Goal: Information Seeking & Learning: Learn about a topic

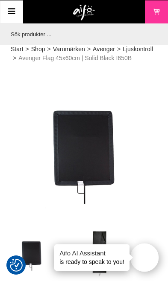
click at [17, 12] on link "Meny" at bounding box center [11, 11] width 23 height 23
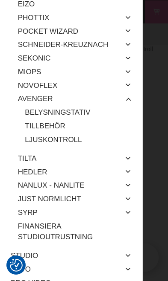
scroll to position [214, 0]
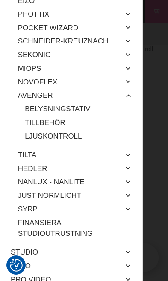
click at [54, 118] on link "Tillbehör" at bounding box center [78, 123] width 107 height 14
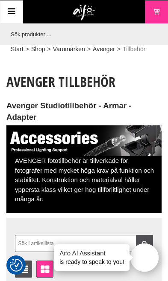
click at [14, 11] on icon at bounding box center [11, 12] width 10 height 12
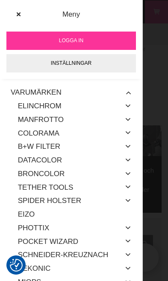
click at [20, 15] on icon at bounding box center [18, 15] width 6 height 6
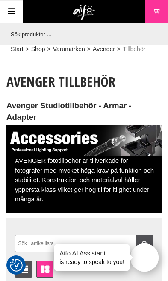
click at [84, 36] on input "text" at bounding box center [81, 33] width 151 height 21
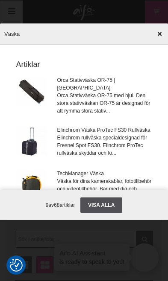
type input "Väska"
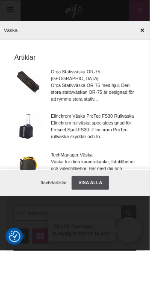
click at [67, 34] on input "Väska" at bounding box center [84, 34] width 168 height 30
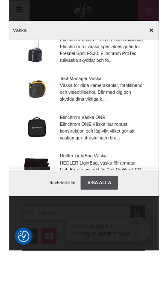
scroll to position [85, 0]
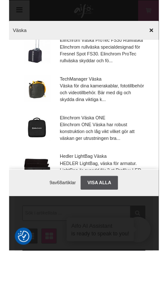
click at [119, 213] on link "Visa alla" at bounding box center [101, 205] width 42 height 15
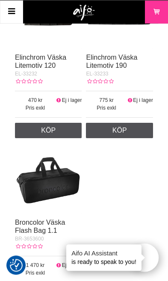
scroll to position [2372, 0]
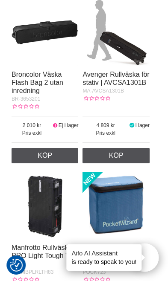
scroll to position [4722, 3]
click at [82, 66] on img at bounding box center [115, 32] width 67 height 67
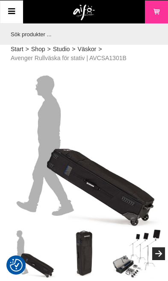
checkbox input "true"
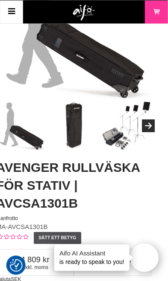
scroll to position [128, 10]
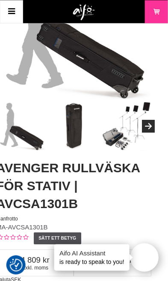
click at [147, 117] on img at bounding box center [126, 126] width 49 height 49
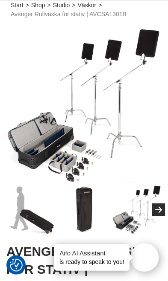
scroll to position [44, 0]
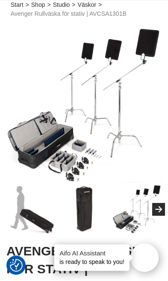
click at [163, 208] on icon "Next" at bounding box center [158, 210] width 10 height 8
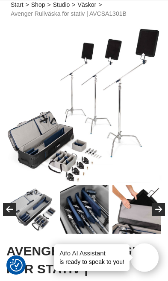
click at [164, 207] on button "Next" at bounding box center [158, 209] width 13 height 13
click at [163, 208] on button "Next" at bounding box center [158, 209] width 13 height 13
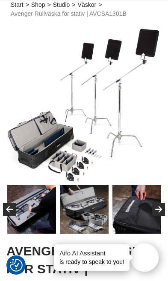
click at [163, 207] on icon "Next" at bounding box center [158, 210] width 10 height 8
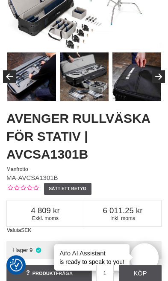
scroll to position [177, 0]
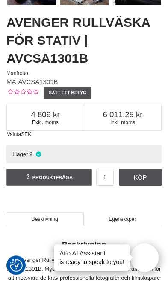
click at [125, 222] on link "Egenskaper" at bounding box center [122, 219] width 78 height 14
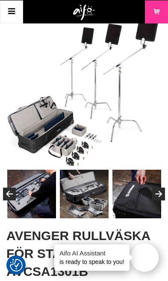
scroll to position [0, 0]
